Goal: Task Accomplishment & Management: Manage account settings

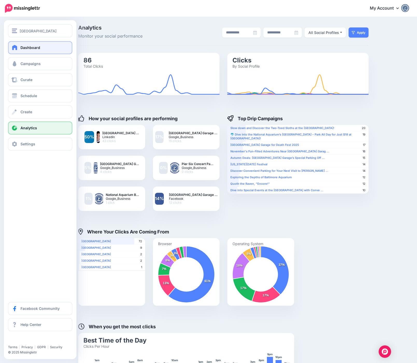
click at [10, 47] on link "Dashboard" at bounding box center [40, 47] width 64 height 13
click at [12, 47] on span at bounding box center [14, 47] width 7 height 5
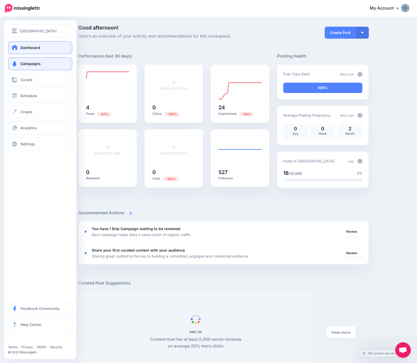
click at [23, 64] on span "Campaigns" at bounding box center [30, 63] width 20 height 4
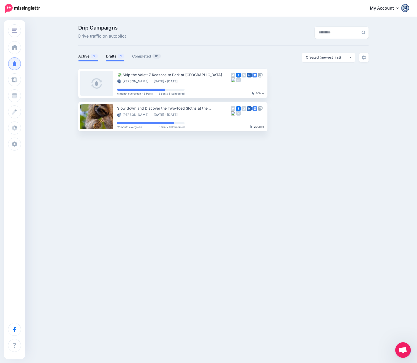
click at [111, 56] on link "Drafts 1" at bounding box center [115, 56] width 18 height 6
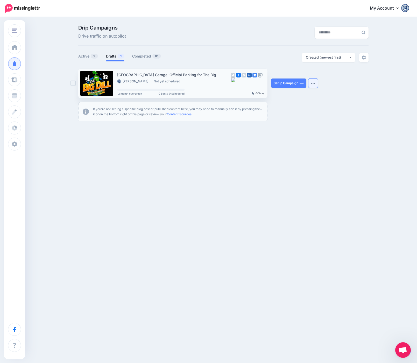
click at [311, 83] on img "button" at bounding box center [313, 83] width 4 height 2
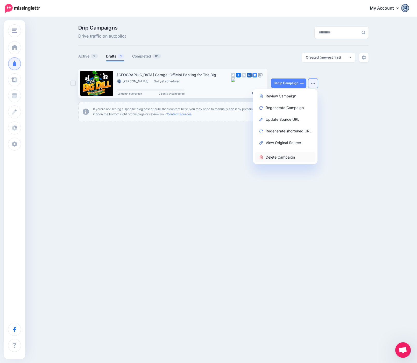
click at [292, 159] on link "Delete Campaign" at bounding box center [285, 157] width 60 height 10
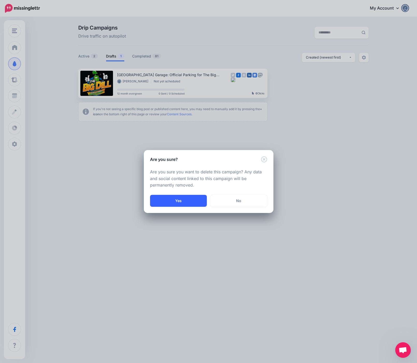
click at [187, 203] on button "Yes" at bounding box center [178, 201] width 57 height 12
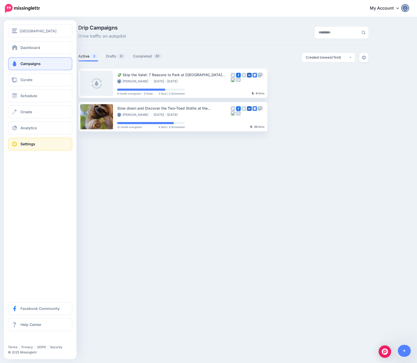
click at [44, 142] on link "Settings" at bounding box center [40, 144] width 64 height 13
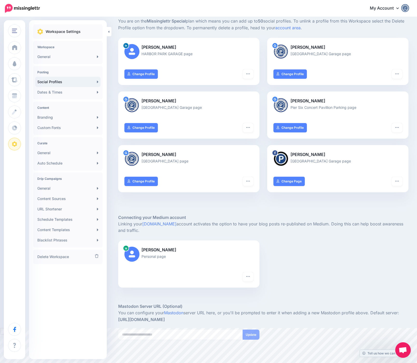
scroll to position [35, 0]
click at [234, 266] on div "Andrew Personal page" at bounding box center [188, 256] width 141 height 32
click at [250, 277] on button "button" at bounding box center [248, 276] width 10 height 9
click at [228, 289] on link "Reconnect" at bounding box center [232, 289] width 38 height 10
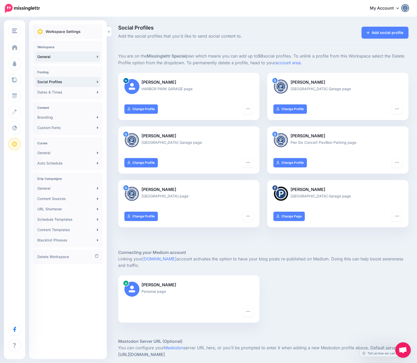
click at [58, 55] on link "General" at bounding box center [67, 57] width 65 height 10
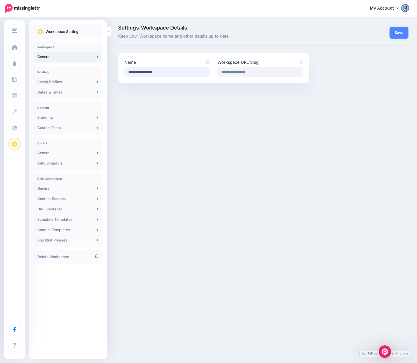
click at [181, 73] on input "**********" at bounding box center [166, 72] width 85 height 10
click at [58, 188] on link "General" at bounding box center [67, 188] width 65 height 10
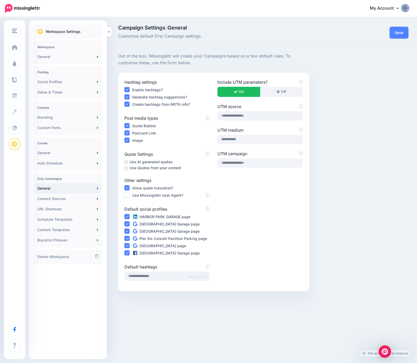
click at [57, 163] on link "Auto Schedule" at bounding box center [67, 163] width 65 height 10
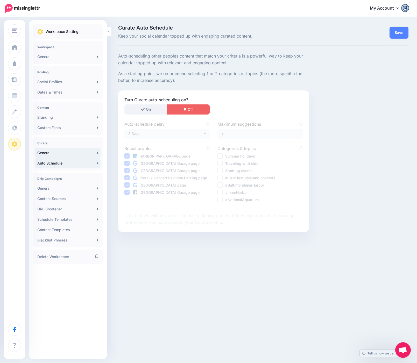
click at [51, 152] on link "General" at bounding box center [67, 153] width 65 height 10
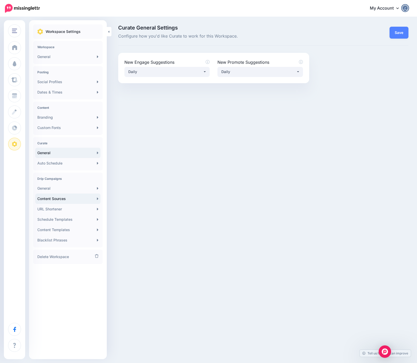
click at [71, 198] on link "Content Sources" at bounding box center [67, 199] width 65 height 10
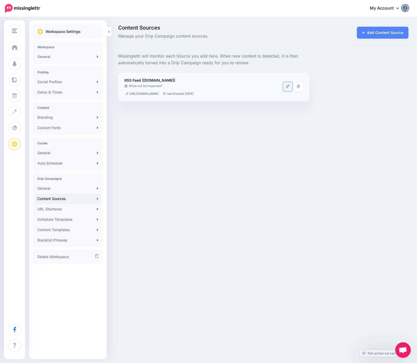
click at [286, 86] on icon at bounding box center [287, 86] width 3 height 3
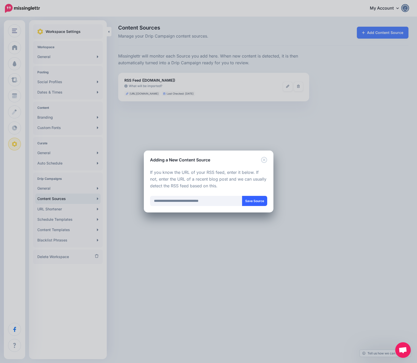
click at [251, 200] on button "Save Source" at bounding box center [254, 201] width 25 height 10
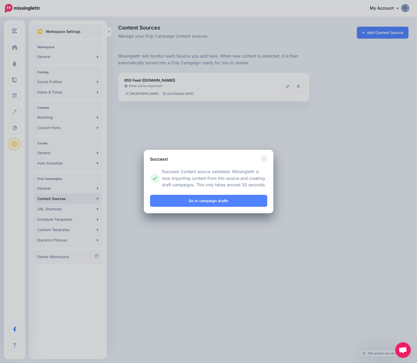
click at [71, 219] on div "Success! Loading Loading Choose the type of Content Source you would you like t…" at bounding box center [208, 181] width 417 height 363
click at [67, 219] on div "Success! Loading Loading Choose the type of Content Source you would you like t…" at bounding box center [208, 181] width 417 height 363
click at [266, 159] on icon "Close" at bounding box center [264, 159] width 6 height 6
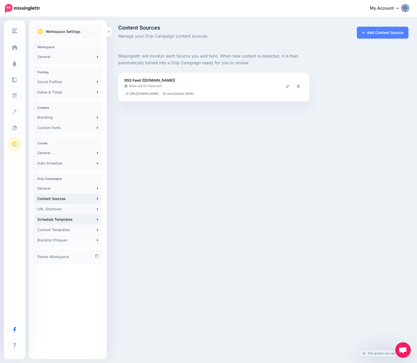
click at [70, 219] on link "Schedule Templates" at bounding box center [67, 219] width 65 height 10
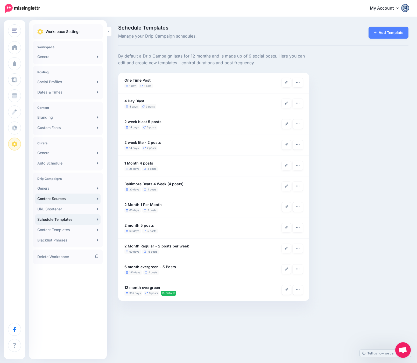
click at [51, 199] on link "Content Sources" at bounding box center [67, 199] width 65 height 10
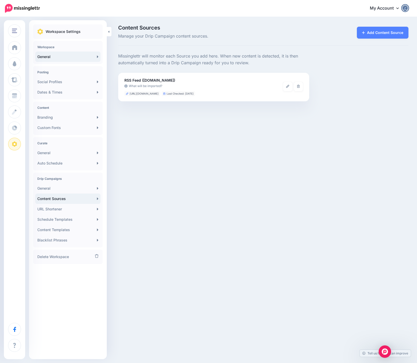
click at [96, 53] on link "General" at bounding box center [67, 57] width 65 height 10
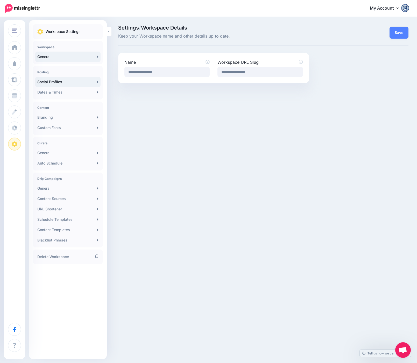
click at [67, 81] on link "Social Profiles" at bounding box center [67, 82] width 65 height 10
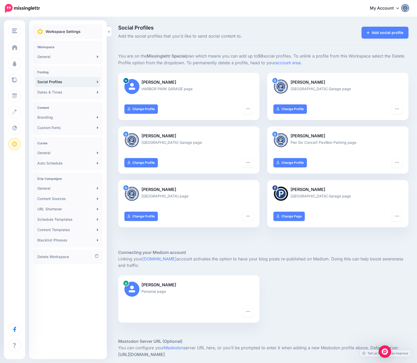
click at [56, 93] on link "Dates & Times" at bounding box center [67, 92] width 65 height 10
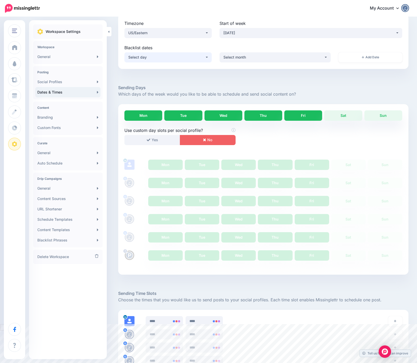
scroll to position [19, 0]
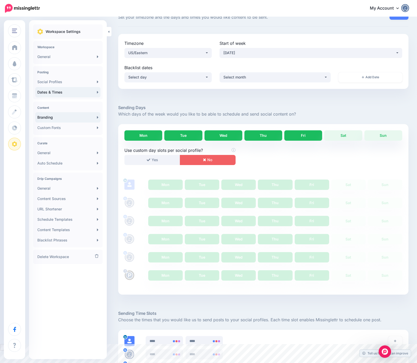
click at [49, 114] on link "Branding" at bounding box center [67, 117] width 65 height 10
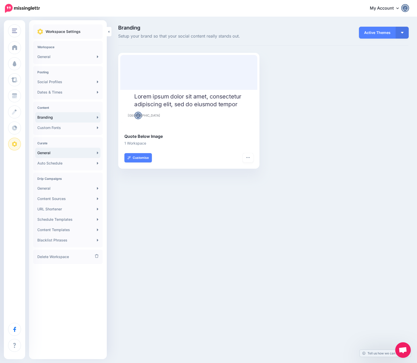
click at [61, 153] on link "General" at bounding box center [67, 153] width 65 height 10
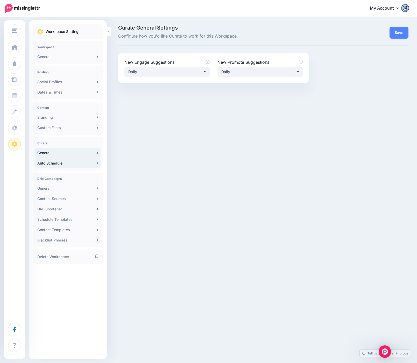
click at [62, 163] on link "Auto Schedule" at bounding box center [67, 163] width 65 height 10
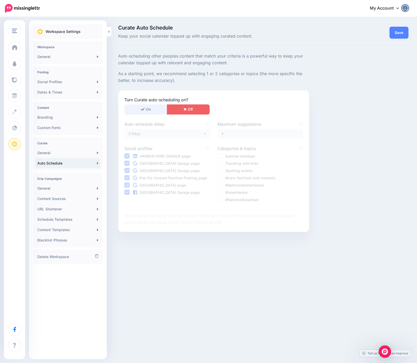
scroll to position [1, 0]
click at [149, 107] on button "On" at bounding box center [145, 108] width 43 height 10
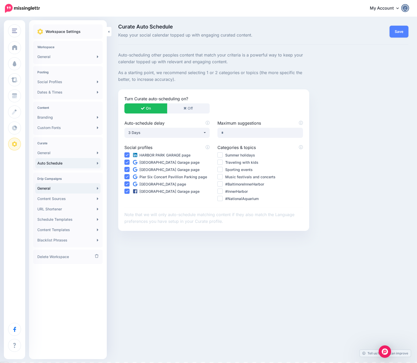
click at [59, 188] on link "General" at bounding box center [67, 188] width 65 height 10
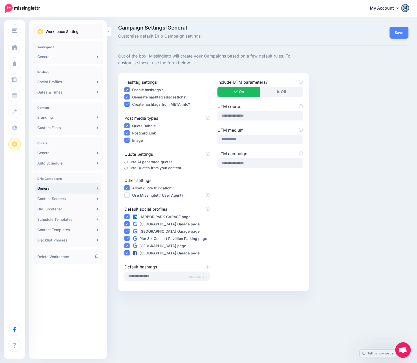
click at [125, 196] on ins at bounding box center [126, 194] width 5 height 5
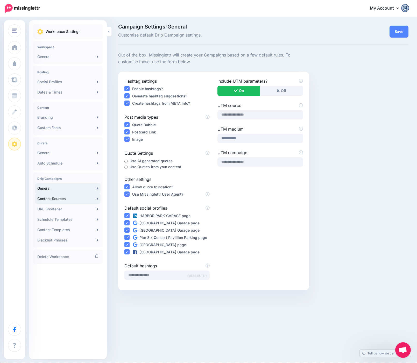
click at [65, 198] on link "Content Sources" at bounding box center [67, 199] width 65 height 10
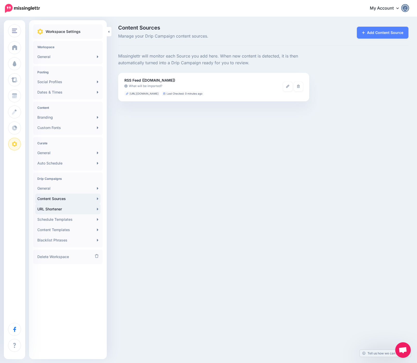
click at [64, 206] on link "URL Shortener" at bounding box center [67, 209] width 65 height 10
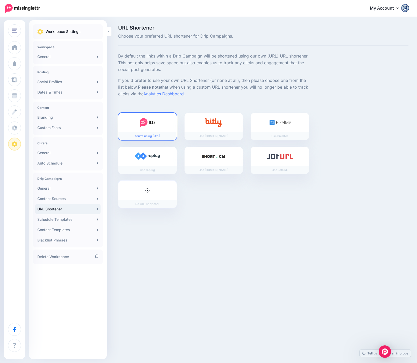
scroll to position [1, 0]
click at [66, 217] on link "Schedule Templates" at bounding box center [67, 219] width 65 height 10
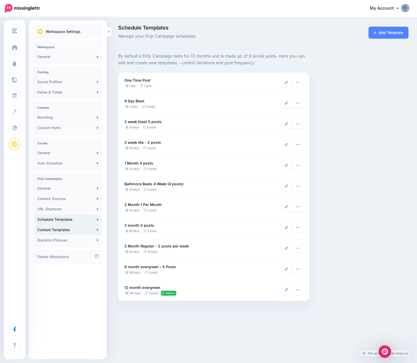
click at [70, 230] on link "Content Templates" at bounding box center [67, 230] width 65 height 10
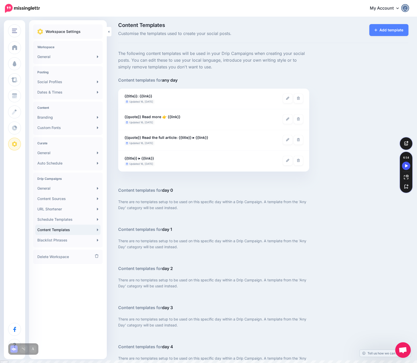
scroll to position [4, 0]
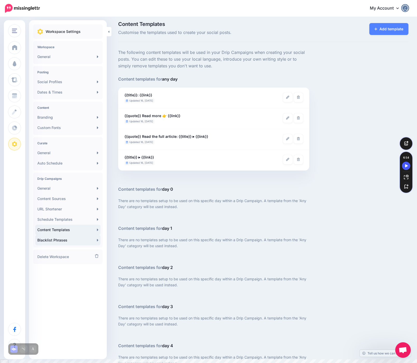
click at [63, 240] on link "Blacklist Phrases" at bounding box center [67, 240] width 65 height 10
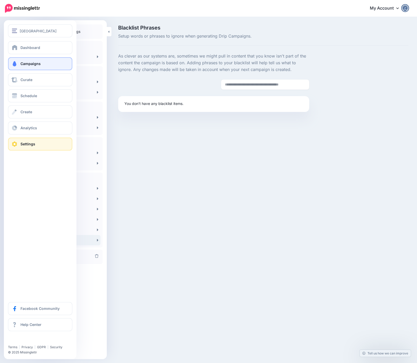
click at [24, 63] on span "Campaigns" at bounding box center [30, 63] width 20 height 4
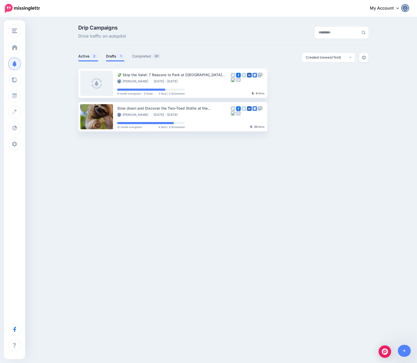
click at [111, 55] on link "Drafts 1" at bounding box center [115, 56] width 18 height 6
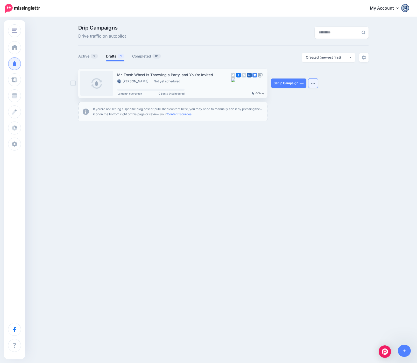
click at [312, 83] on img "button" at bounding box center [313, 83] width 4 height 2
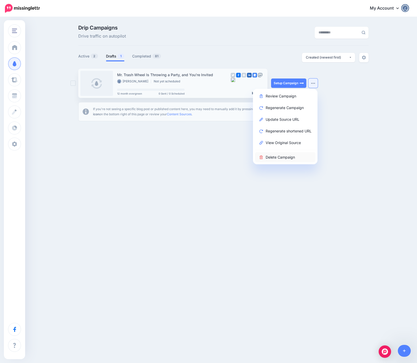
click at [285, 157] on link "Delete Campaign" at bounding box center [285, 157] width 60 height 10
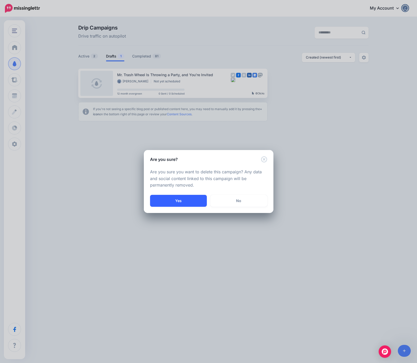
click at [181, 205] on button "Yes" at bounding box center [178, 201] width 57 height 12
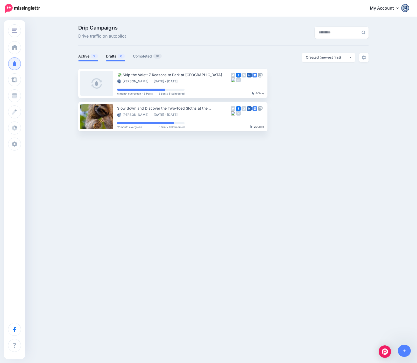
click at [114, 58] on link "Drafts 0" at bounding box center [115, 56] width 19 height 6
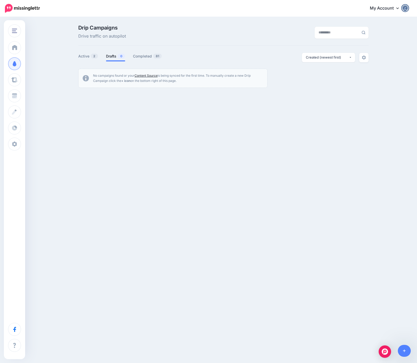
click at [143, 76] on link "Content Source" at bounding box center [145, 76] width 23 height 4
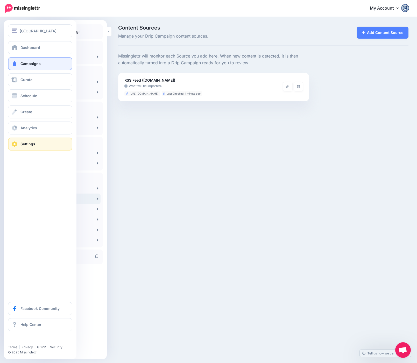
click at [12, 63] on span at bounding box center [14, 63] width 7 height 5
